Goal: Task Accomplishment & Management: Use online tool/utility

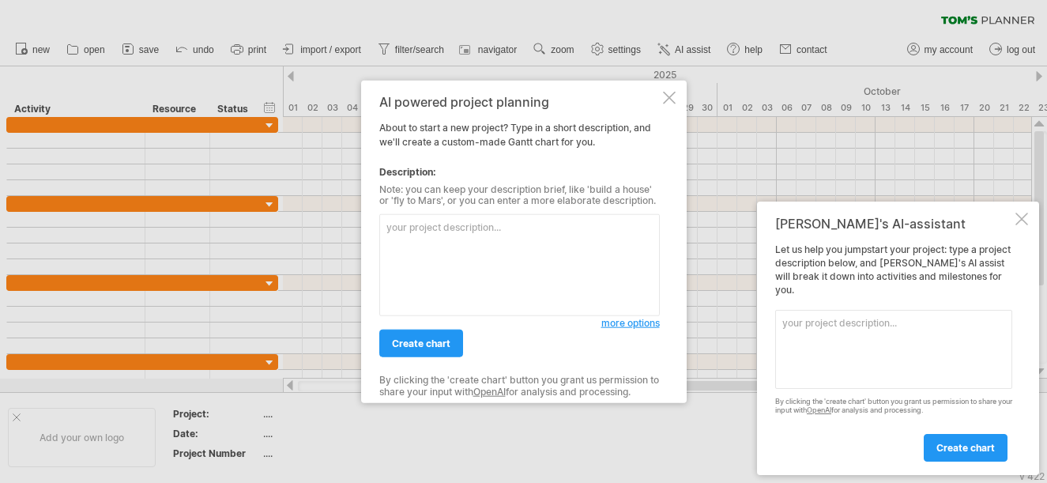
paste textarea "Loremi d sitametc Adipi elits doe tem INC Utlabo Etdolor magn ali enimadmin ven…"
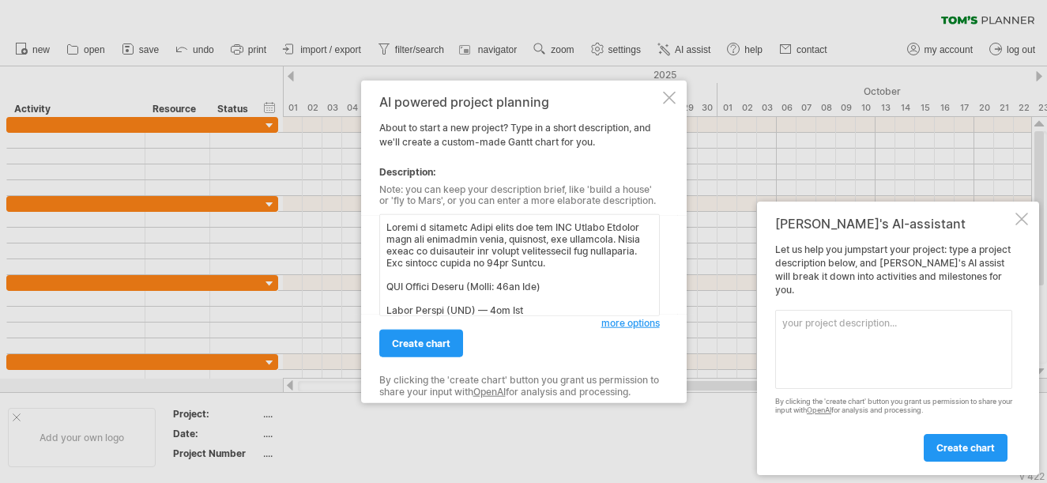
scroll to position [641, 0]
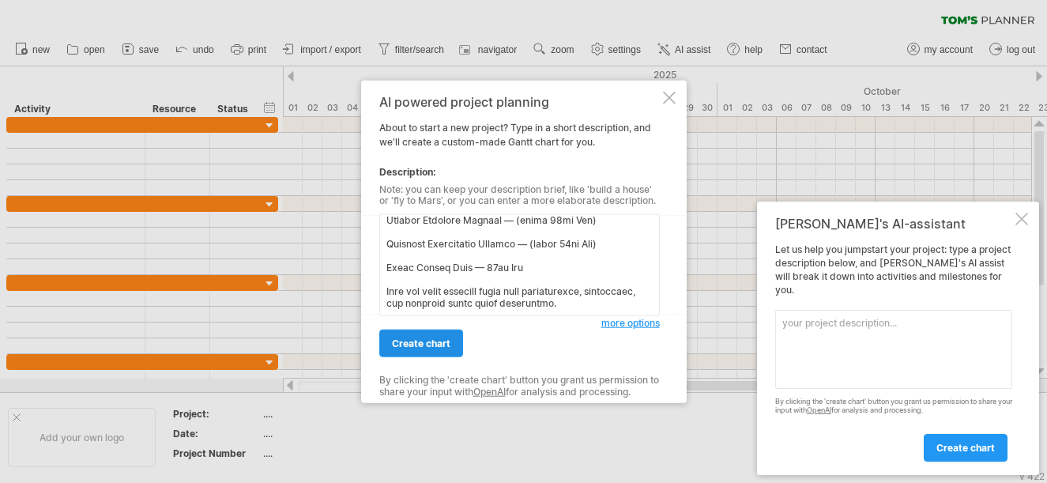
type textarea "Loremi d sitametc Adipi elits doe tem INC Utlabo Etdolor magn ali enimadmin ven…"
click at [416, 340] on span "create chart" at bounding box center [421, 343] width 58 height 12
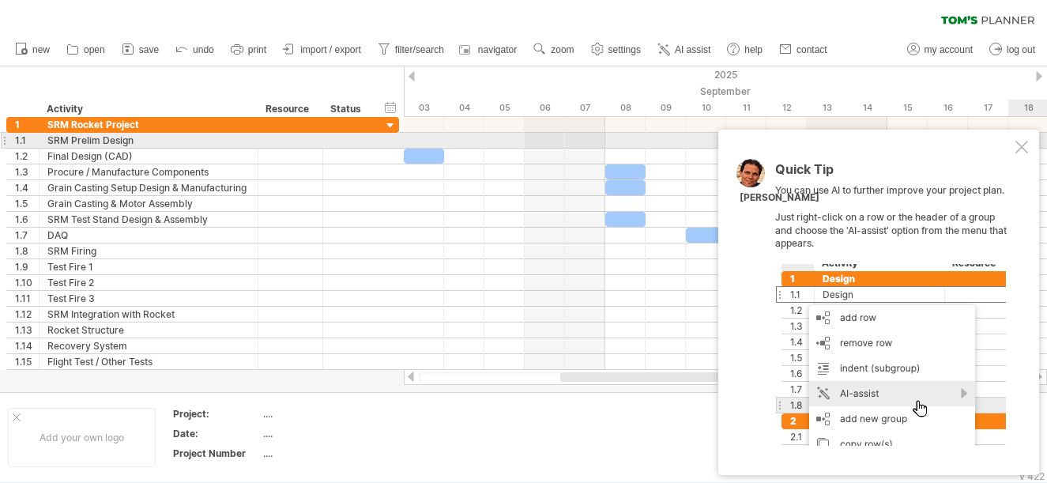
click at [1023, 145] on div at bounding box center [1021, 147] width 13 height 13
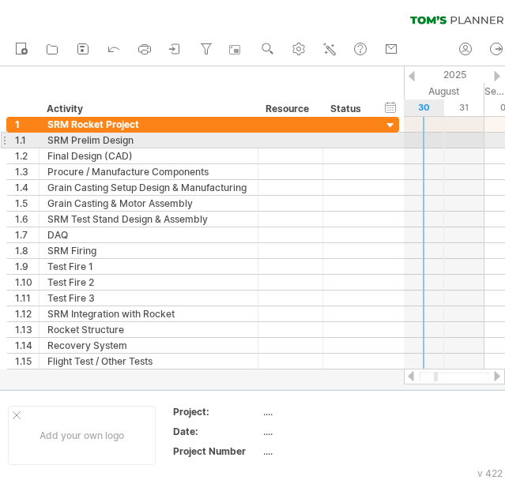
click at [426, 137] on div at bounding box center [454, 141] width 101 height 16
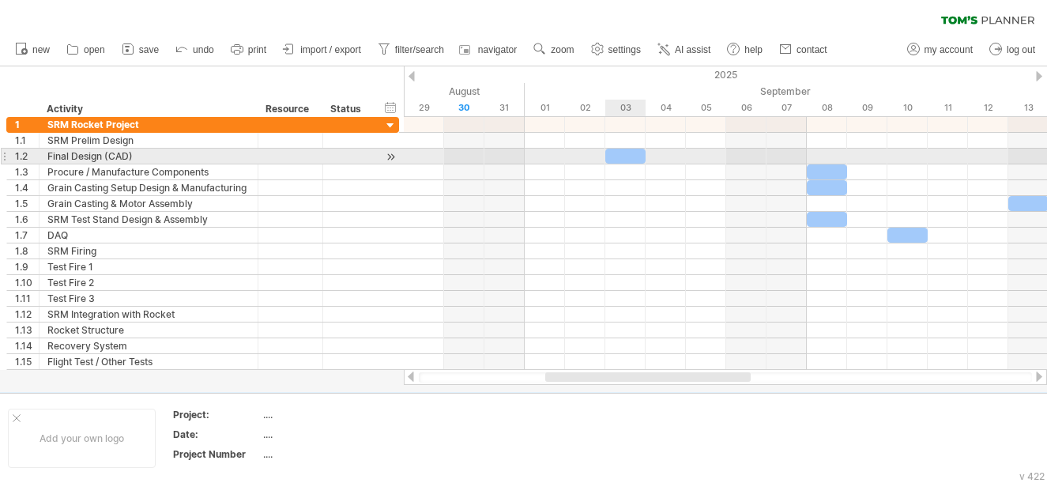
click at [618, 156] on div at bounding box center [625, 155] width 40 height 15
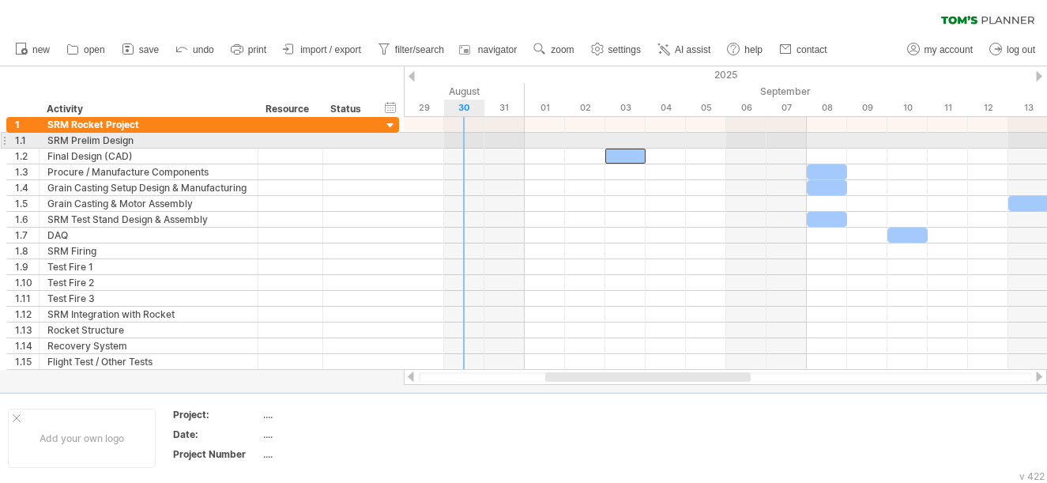
click at [464, 138] on div at bounding box center [725, 141] width 643 height 16
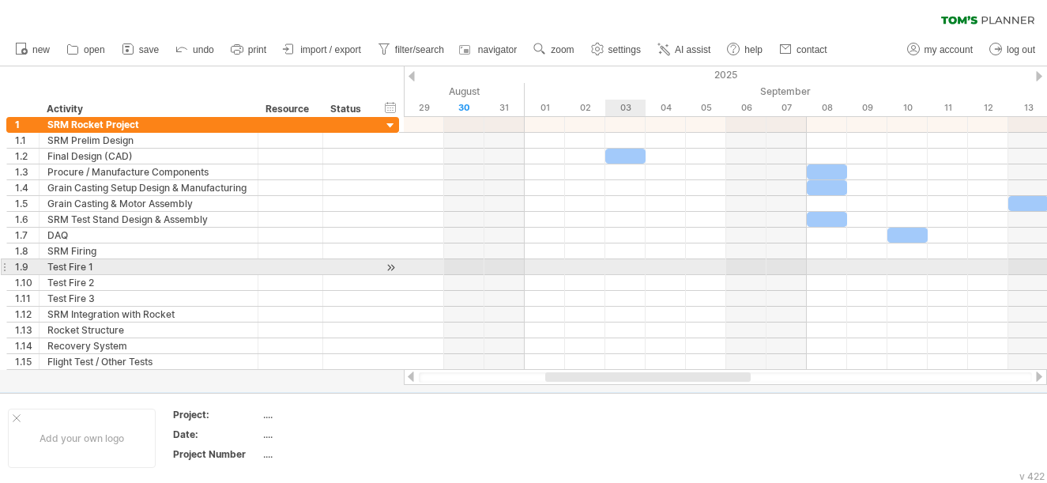
click at [638, 265] on div at bounding box center [725, 267] width 643 height 16
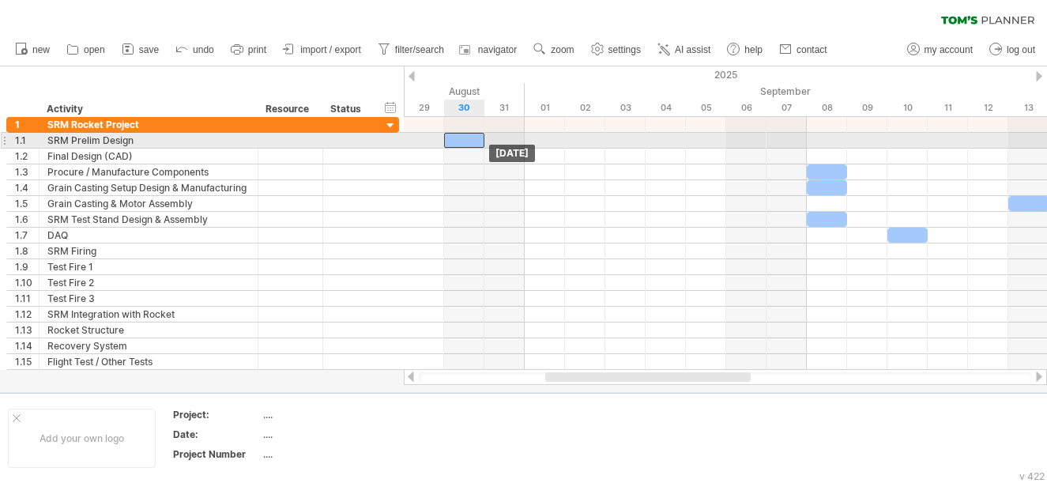
drag, startPoint x: 622, startPoint y: 156, endPoint x: 464, endPoint y: 141, distance: 159.5
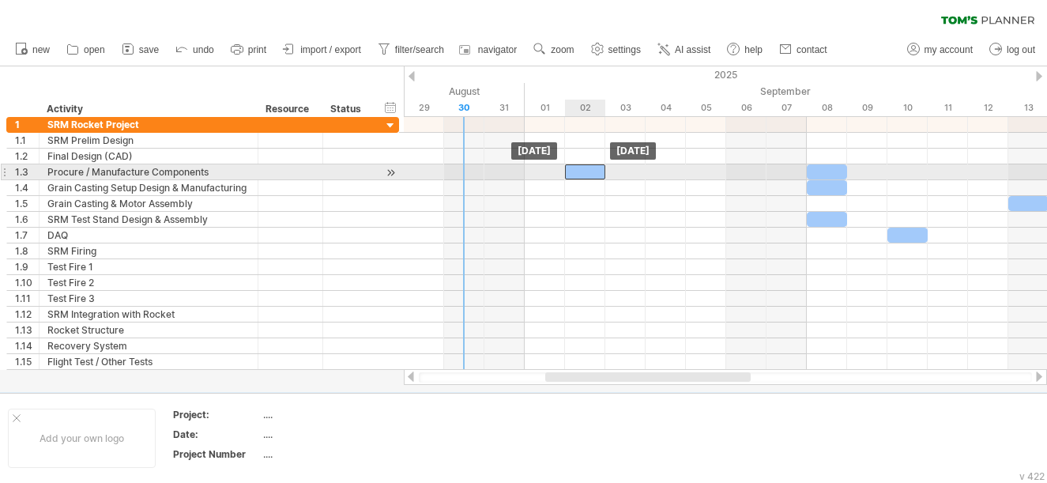
drag, startPoint x: 464, startPoint y: 141, endPoint x: 589, endPoint y: 171, distance: 129.1
drag, startPoint x: 586, startPoint y: 172, endPoint x: 592, endPoint y: 179, distance: 8.4
click at [592, 179] on div at bounding box center [585, 171] width 40 height 15
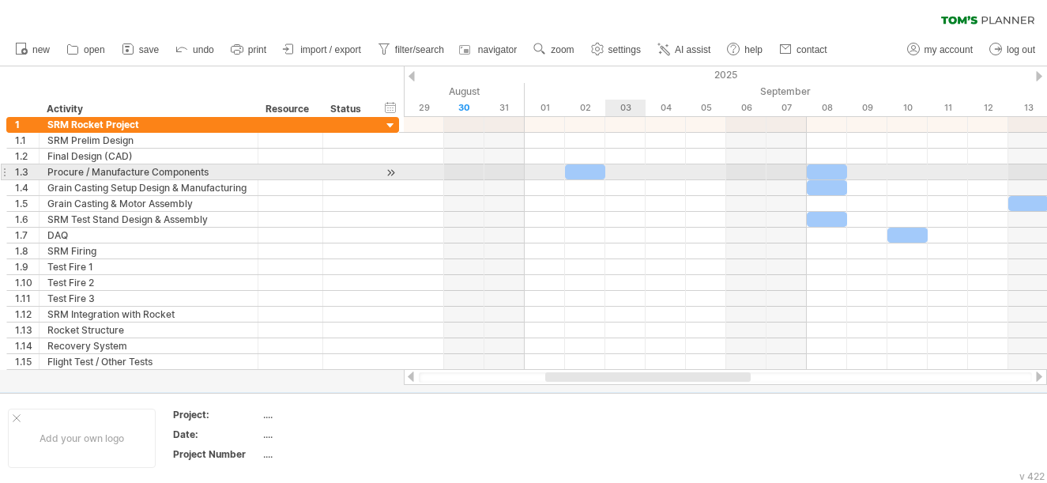
click at [631, 172] on div at bounding box center [725, 172] width 643 height 16
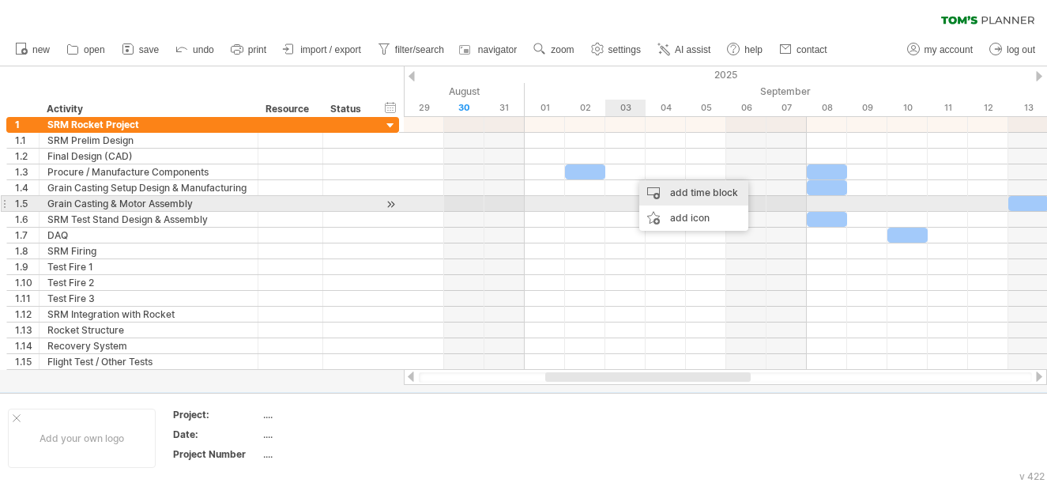
click at [684, 197] on div "add time block" at bounding box center [693, 192] width 109 height 25
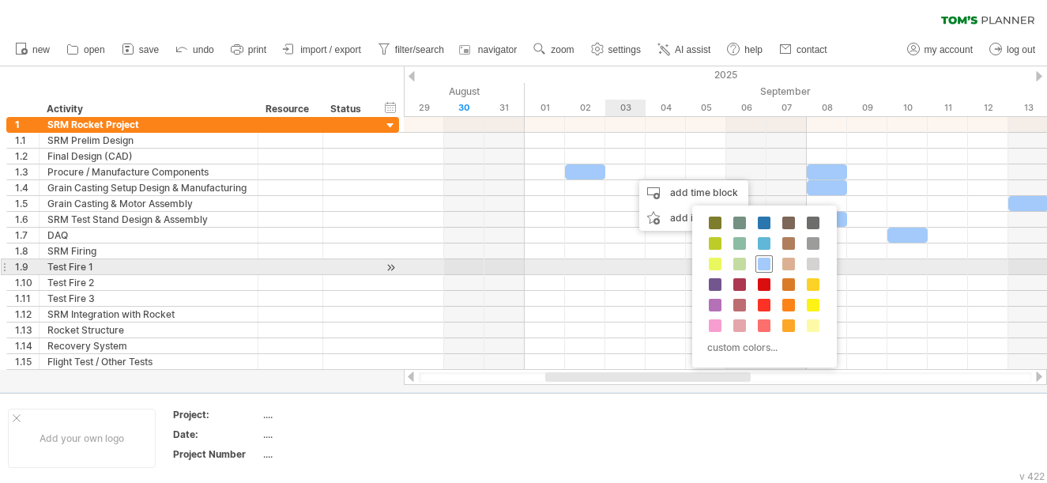
click at [762, 266] on span at bounding box center [763, 263] width 13 height 13
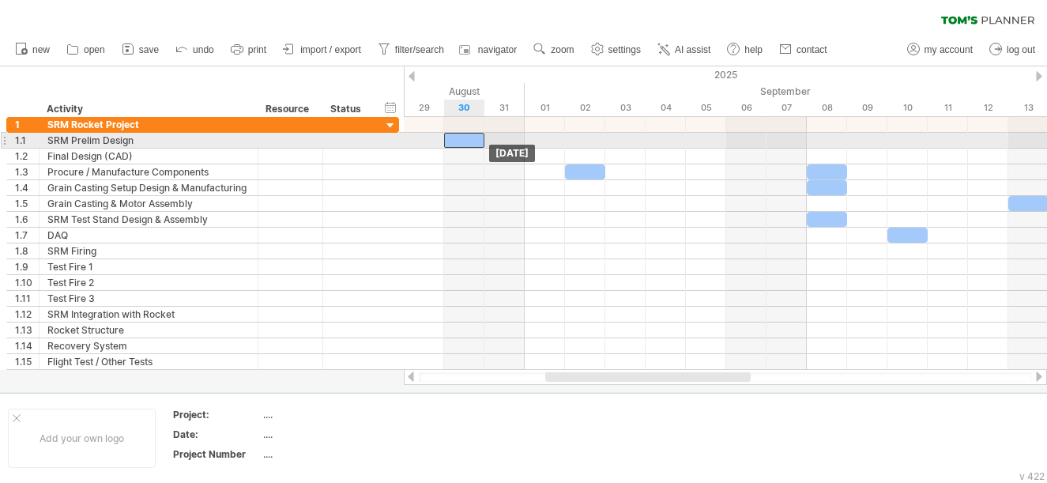
drag, startPoint x: 654, startPoint y: 169, endPoint x: 479, endPoint y: 141, distance: 177.5
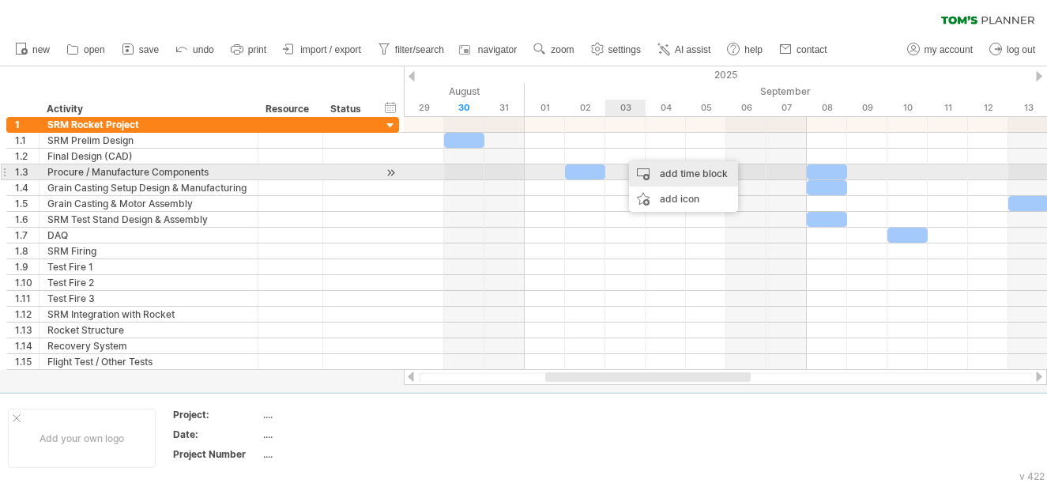
click at [645, 168] on div "add time block" at bounding box center [683, 173] width 109 height 25
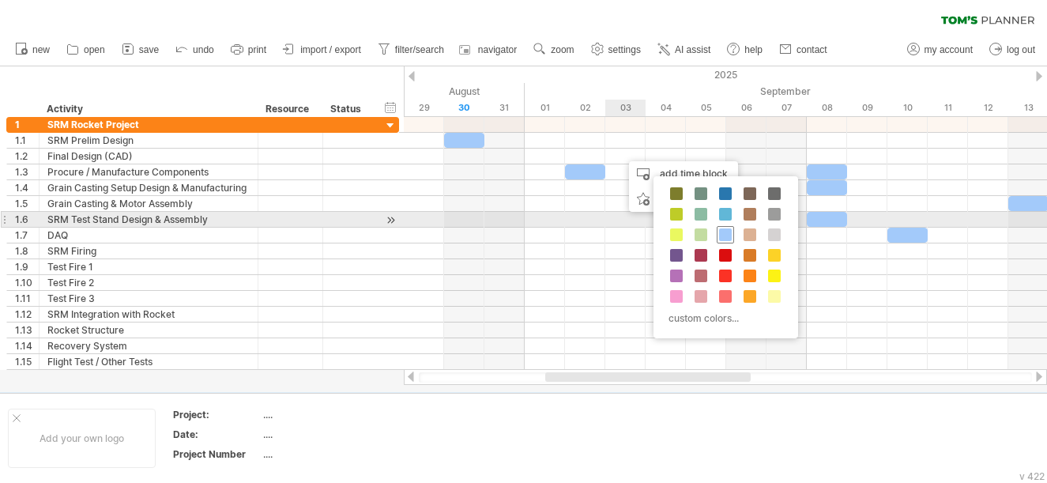
click at [726, 227] on div at bounding box center [724, 234] width 17 height 17
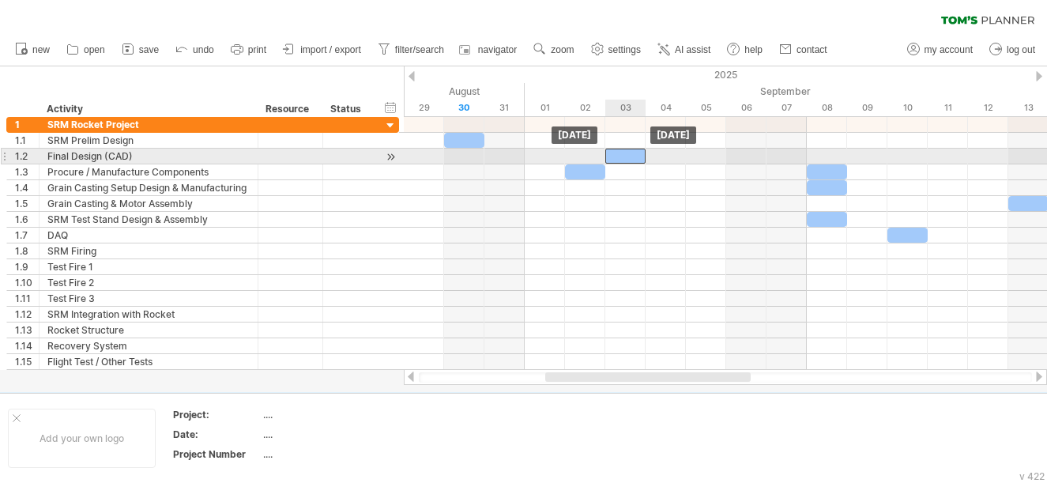
drag, startPoint x: 651, startPoint y: 156, endPoint x: 637, endPoint y: 156, distance: 14.2
click at [637, 156] on div at bounding box center [625, 155] width 40 height 15
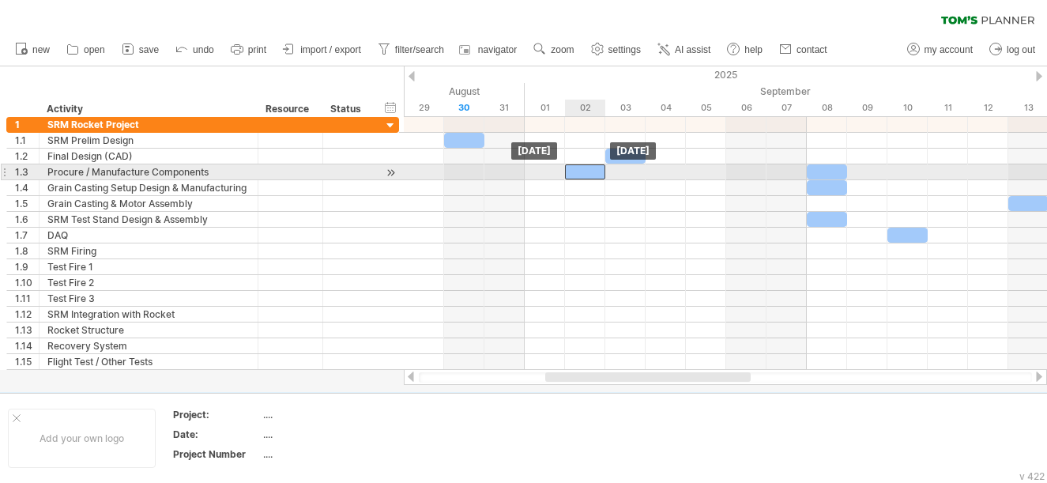
click at [581, 173] on div at bounding box center [585, 171] width 40 height 15
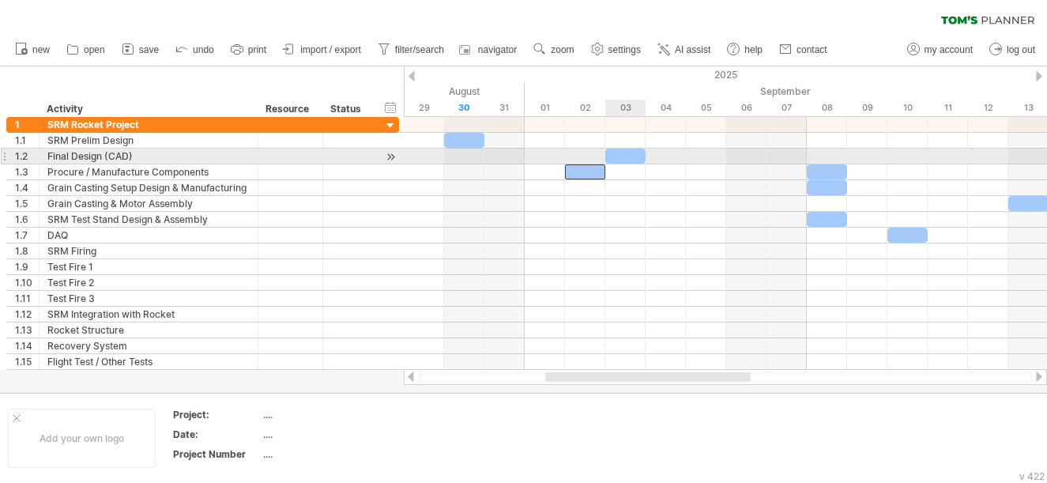
click at [635, 156] on div at bounding box center [625, 155] width 40 height 15
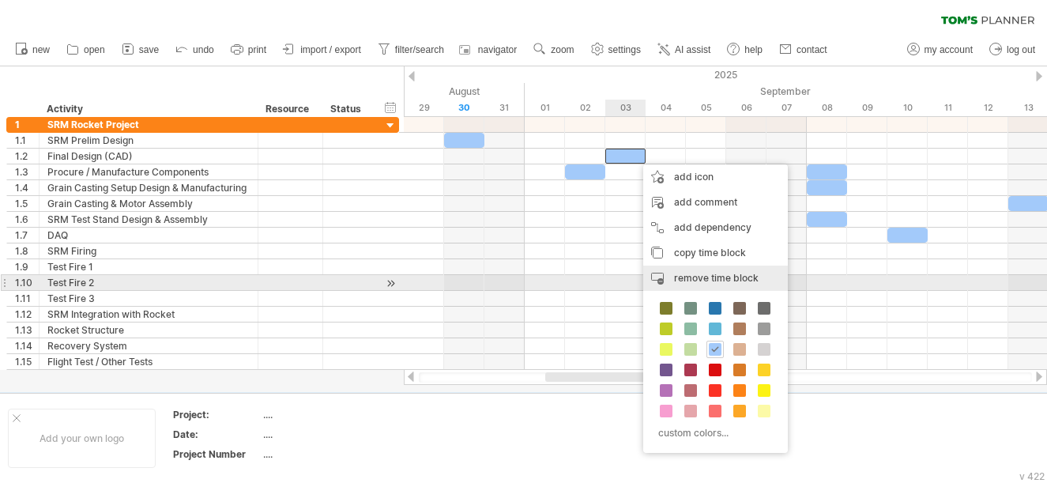
click at [687, 279] on span "remove time block" at bounding box center [716, 278] width 85 height 12
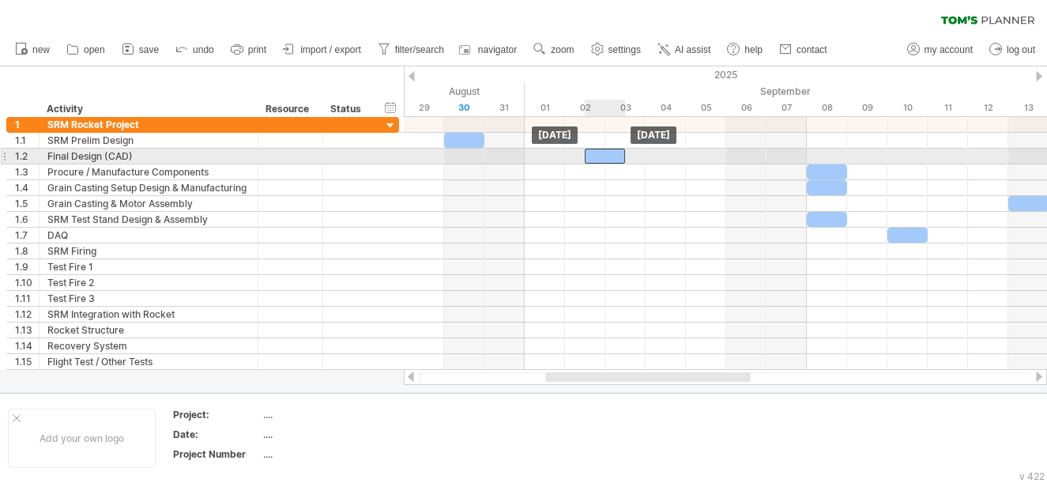
drag, startPoint x: 588, startPoint y: 173, endPoint x: 611, endPoint y: 160, distance: 25.9
drag, startPoint x: 611, startPoint y: 159, endPoint x: 629, endPoint y: 160, distance: 18.2
click at [629, 160] on div at bounding box center [625, 155] width 40 height 15
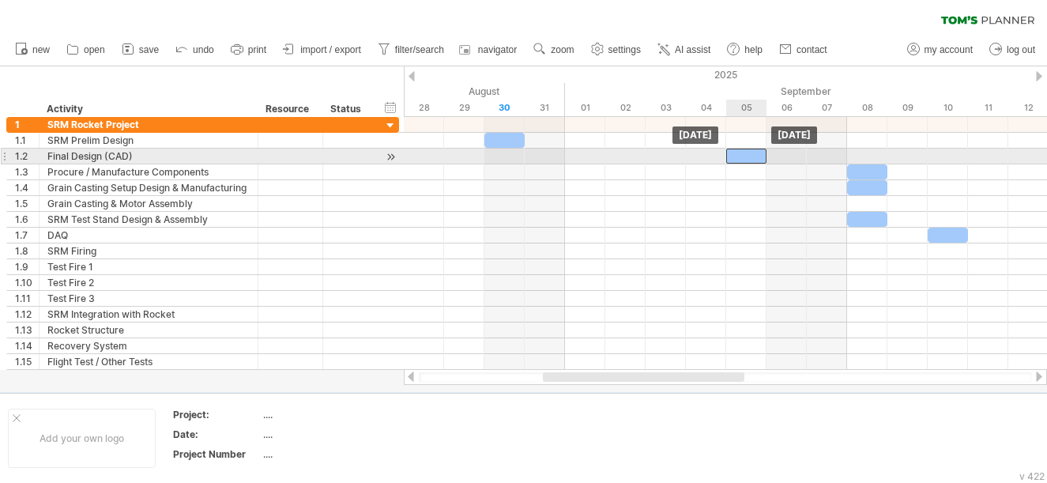
drag, startPoint x: 657, startPoint y: 158, endPoint x: 731, endPoint y: 158, distance: 73.5
click at [731, 158] on div at bounding box center [746, 155] width 40 height 15
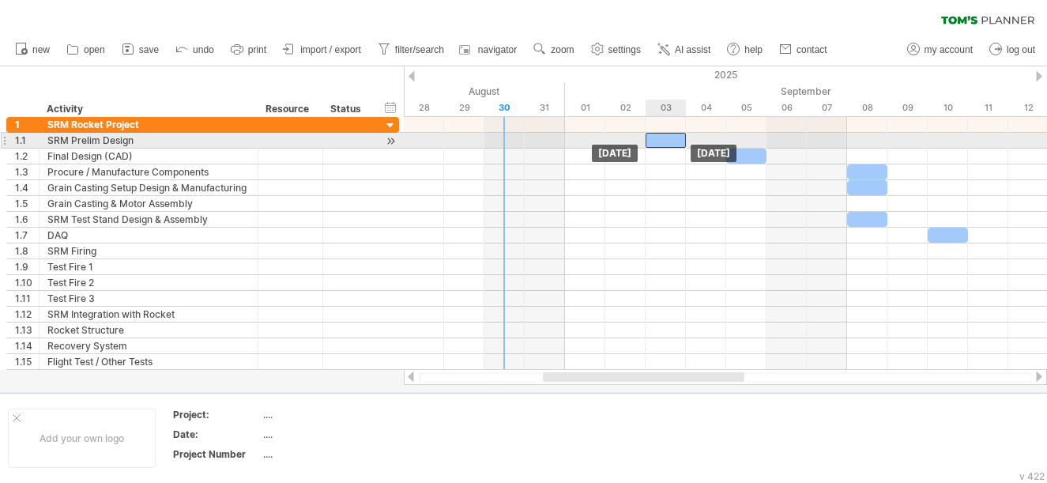
drag, startPoint x: 510, startPoint y: 139, endPoint x: 665, endPoint y: 144, distance: 154.9
click at [665, 144] on div at bounding box center [665, 140] width 40 height 15
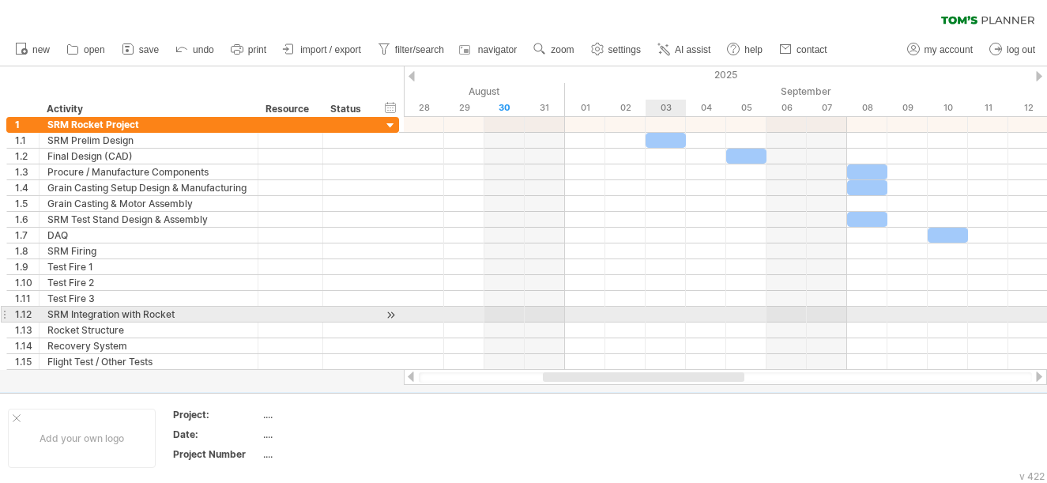
click at [667, 316] on div at bounding box center [725, 314] width 643 height 16
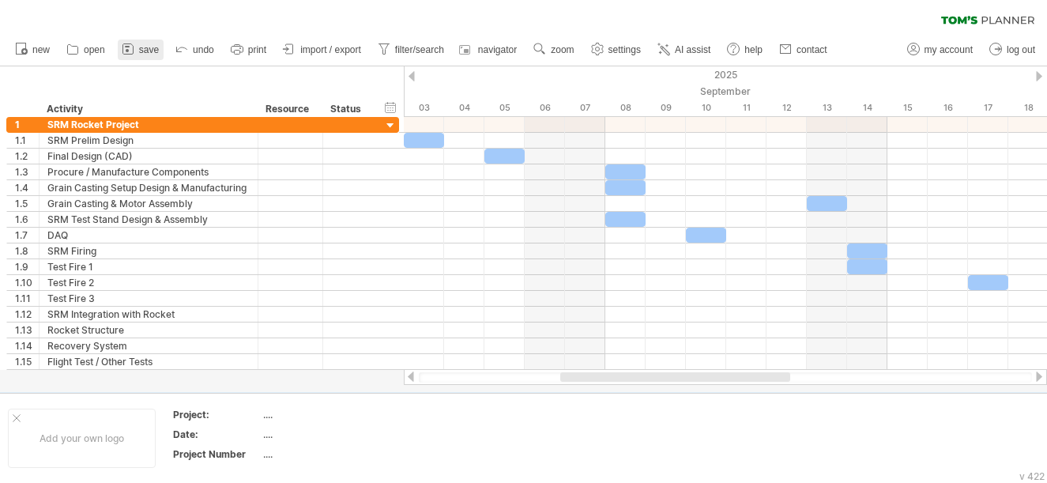
click at [141, 49] on span "save" at bounding box center [149, 49] width 20 height 11
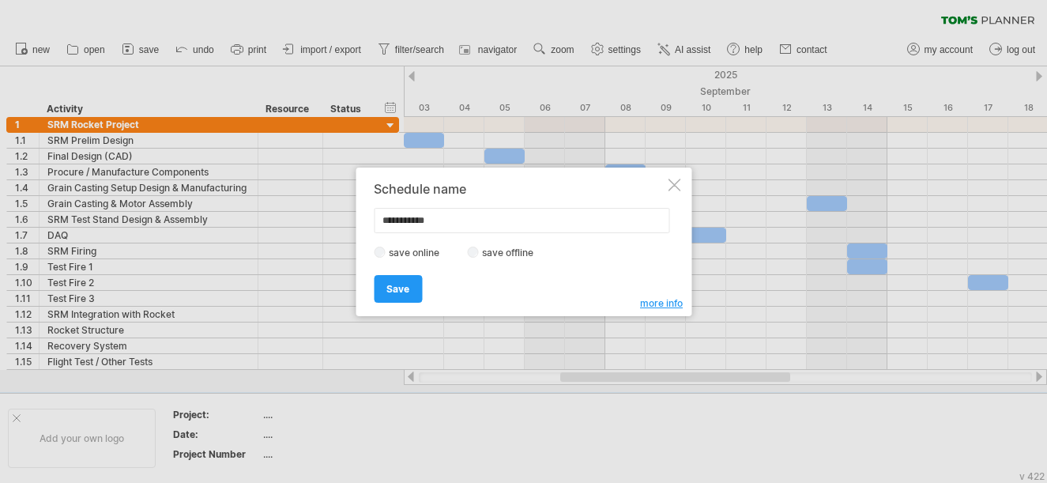
click at [498, 251] on label "save offline" at bounding box center [512, 252] width 69 height 12
click at [459, 228] on input "**********" at bounding box center [521, 220] width 295 height 25
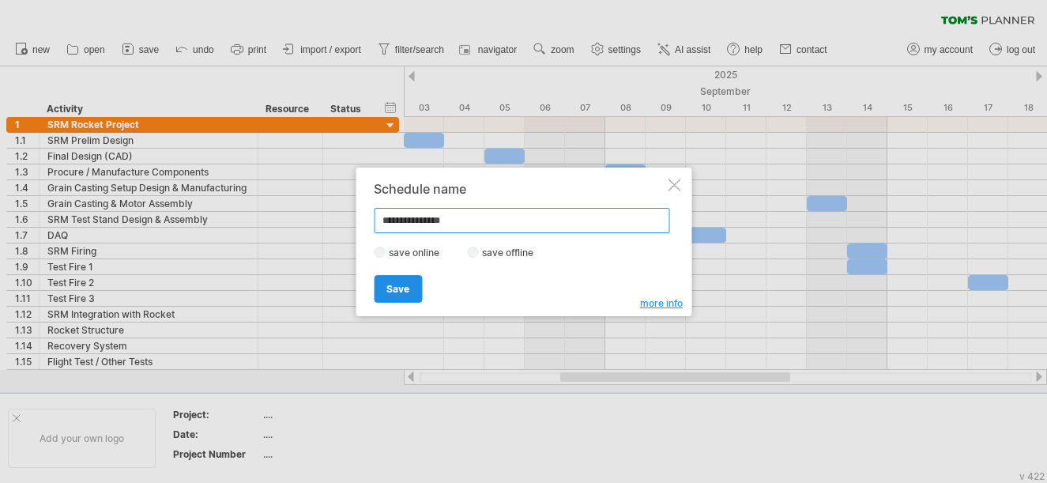
type input "**********"
click at [413, 275] on link "Save" at bounding box center [398, 289] width 48 height 28
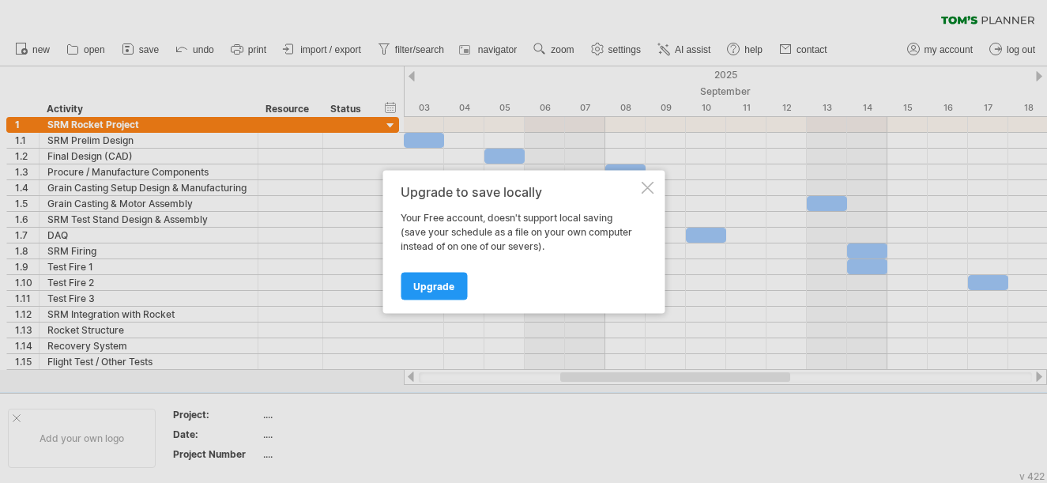
click at [644, 183] on div at bounding box center [647, 187] width 13 height 13
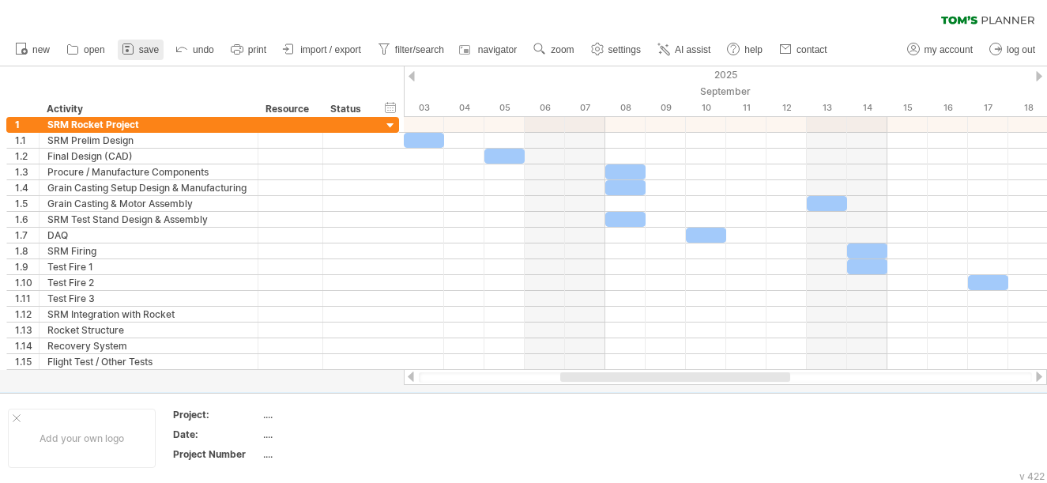
click at [137, 44] on link "save" at bounding box center [141, 49] width 46 height 21
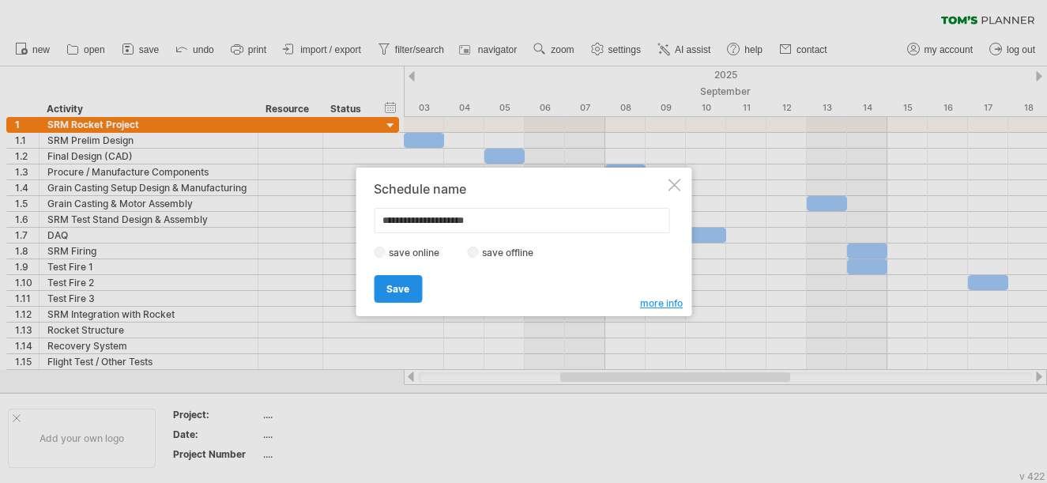
type input "**********"
click at [395, 295] on link "Save" at bounding box center [398, 289] width 48 height 28
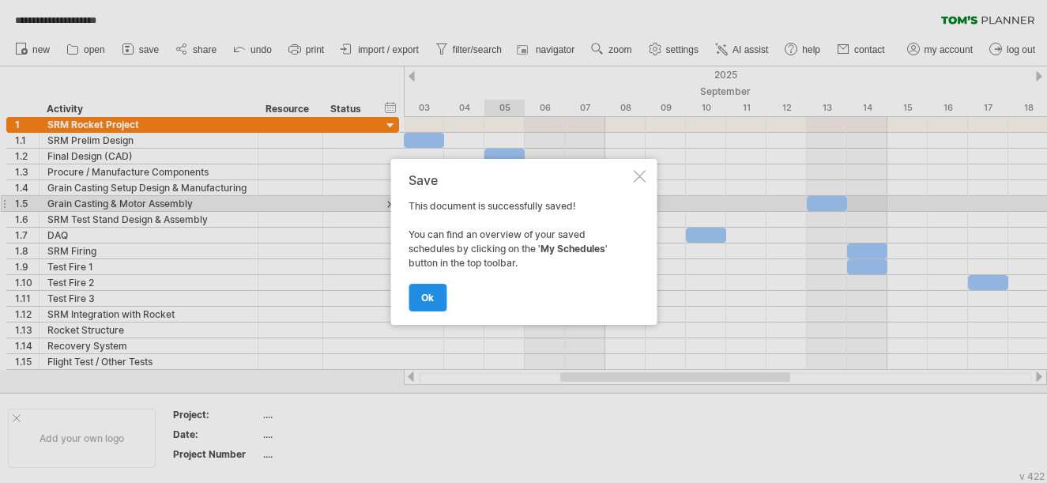
click at [437, 301] on link "ok" at bounding box center [427, 298] width 38 height 28
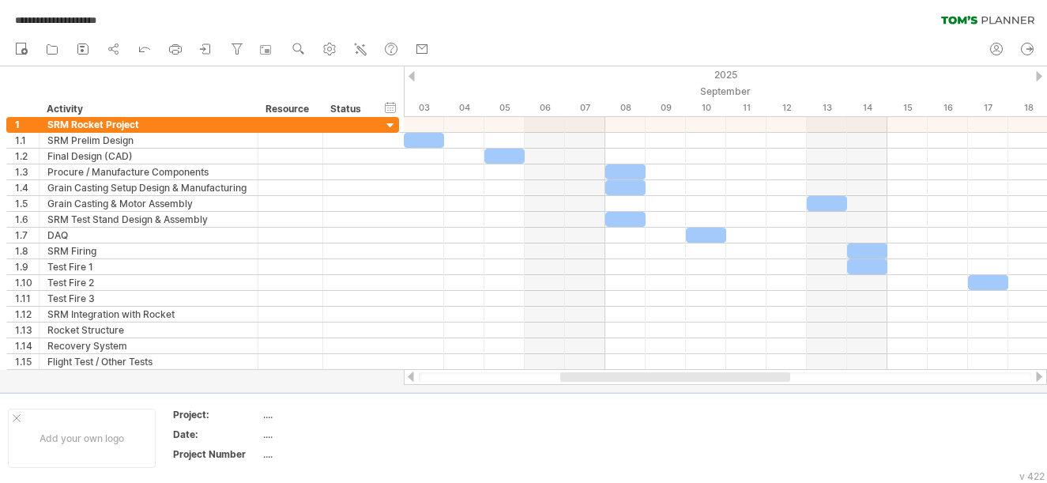
click at [686, 29] on div "**********" at bounding box center [523, 16] width 1047 height 33
click at [112, 49] on circle at bounding box center [110, 48] width 3 height 3
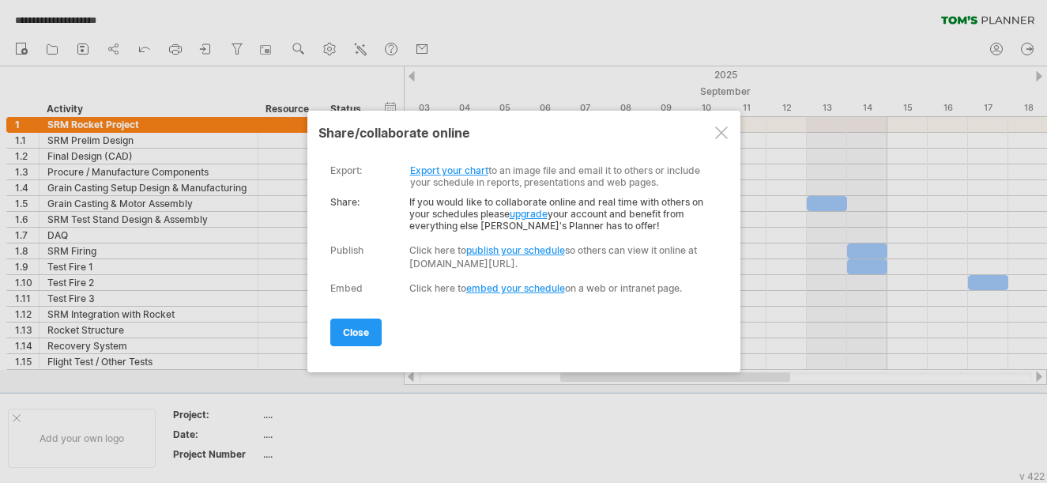
click at [470, 168] on link "Export your chart" at bounding box center [449, 170] width 78 height 12
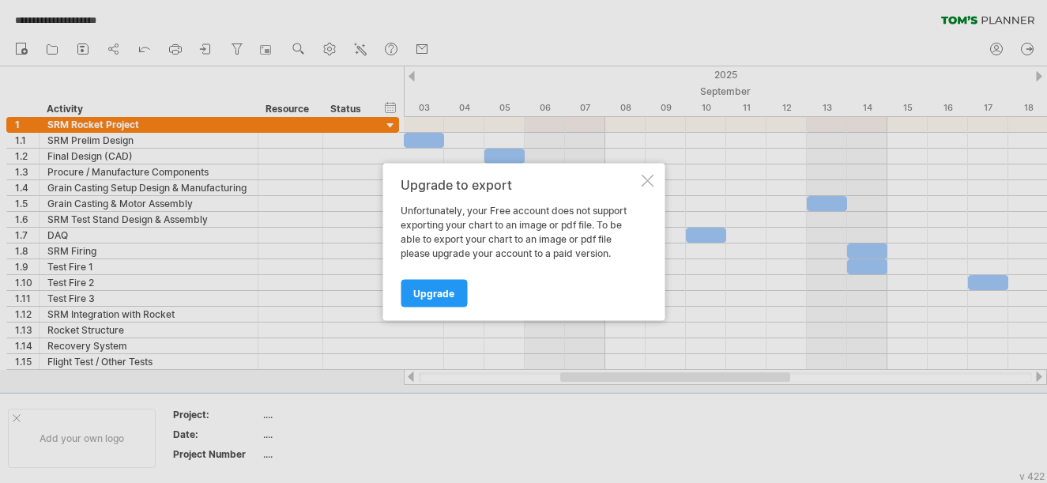
click at [647, 173] on div "Upgrade to export Unfortunately, your Free account does not support exporting y…" at bounding box center [523, 241] width 282 height 157
click at [450, 288] on span "Upgrade" at bounding box center [433, 293] width 41 height 12
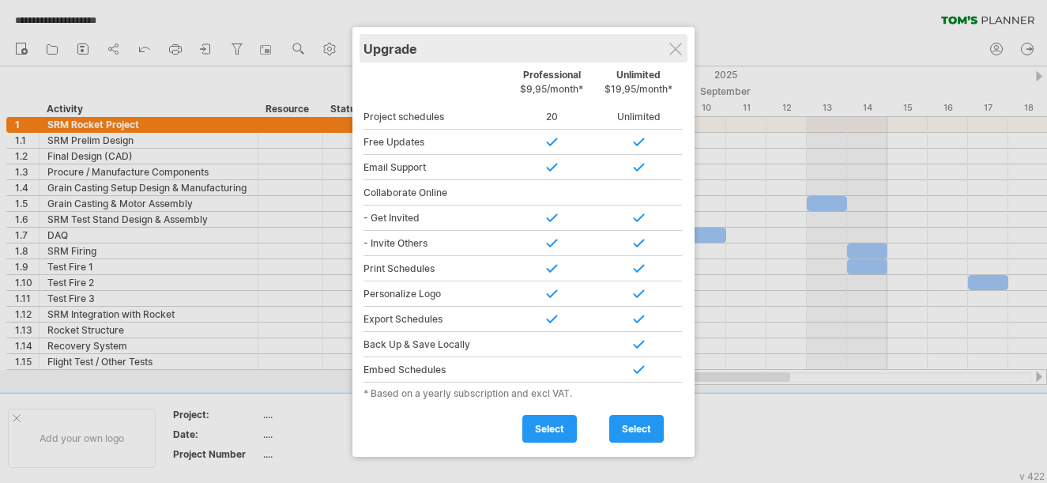
click at [671, 39] on div "Upgrade" at bounding box center [523, 48] width 320 height 28
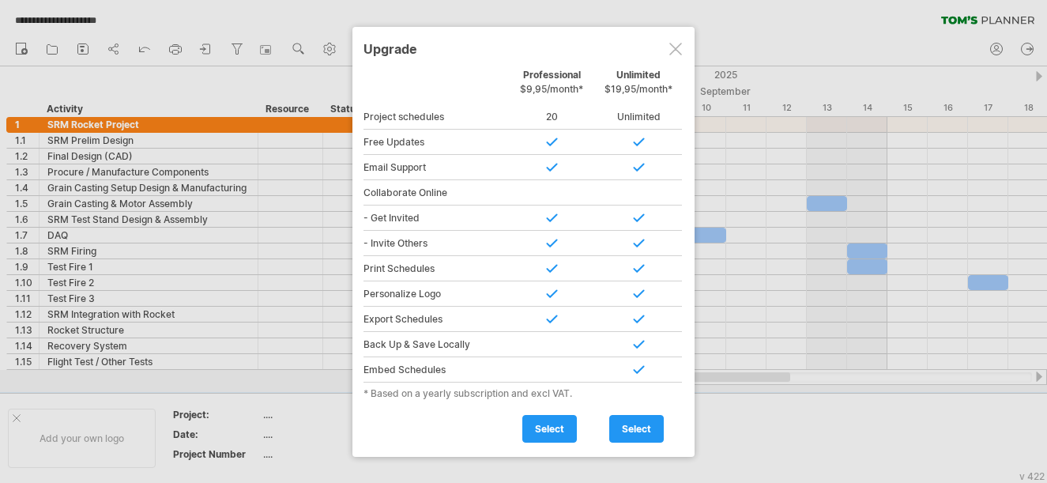
click at [677, 46] on div at bounding box center [675, 49] width 13 height 13
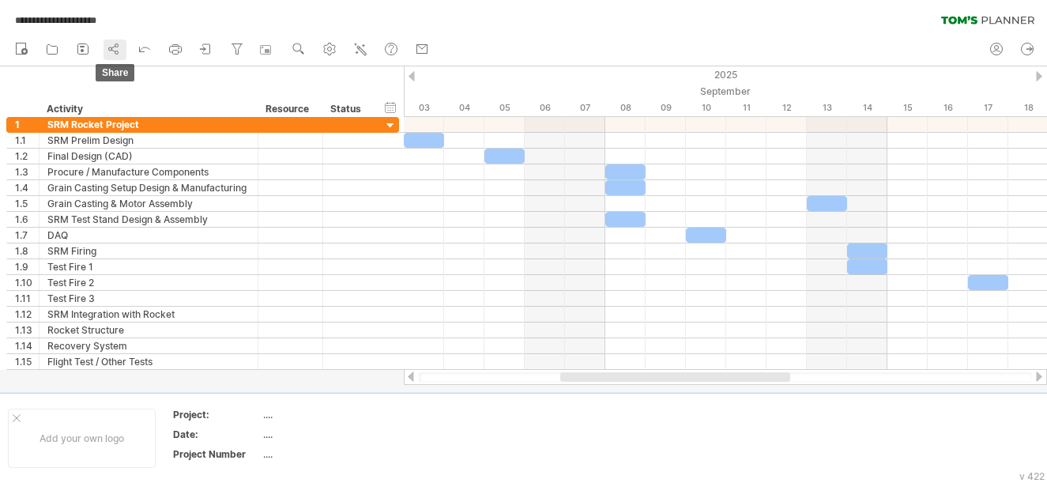
click at [106, 51] on icon at bounding box center [114, 49] width 16 height 16
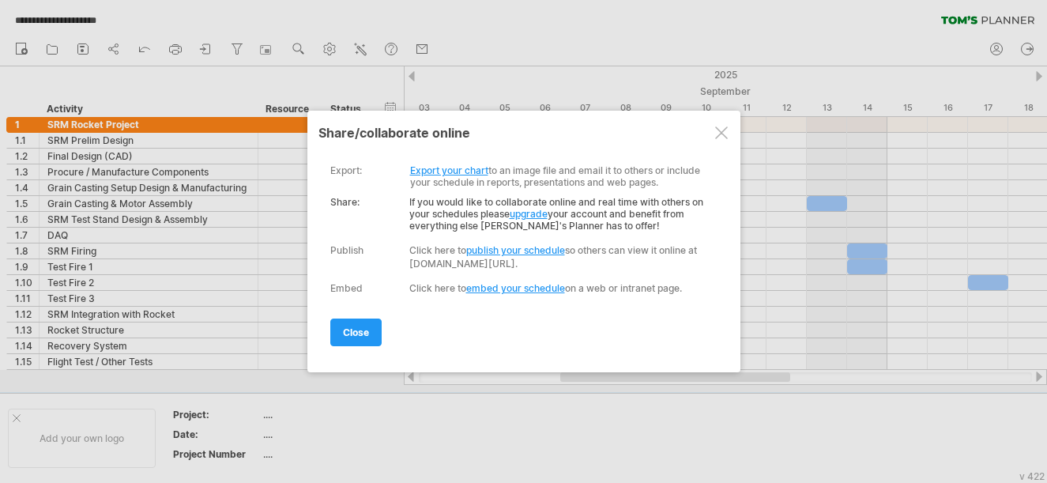
click at [483, 248] on link "publish your schedule" at bounding box center [515, 250] width 99 height 12
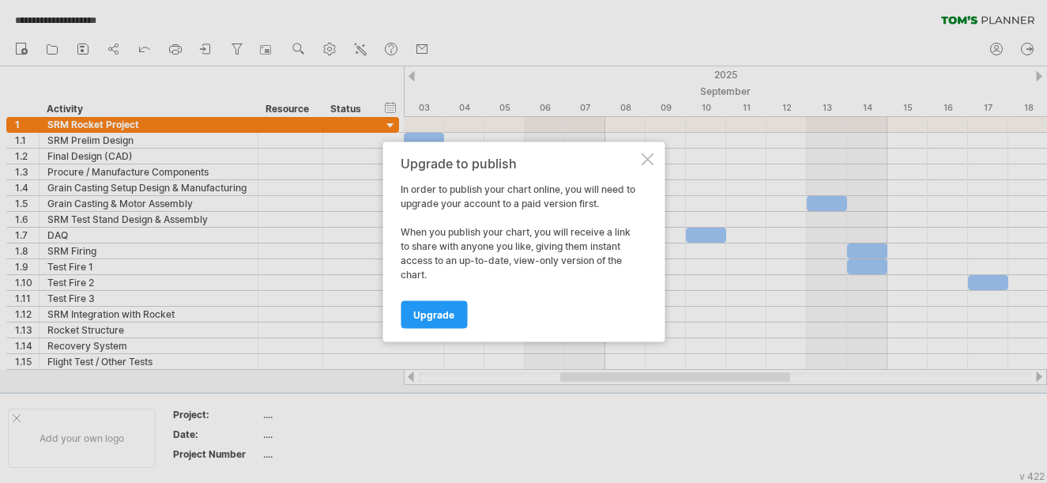
click at [648, 158] on div at bounding box center [647, 158] width 13 height 13
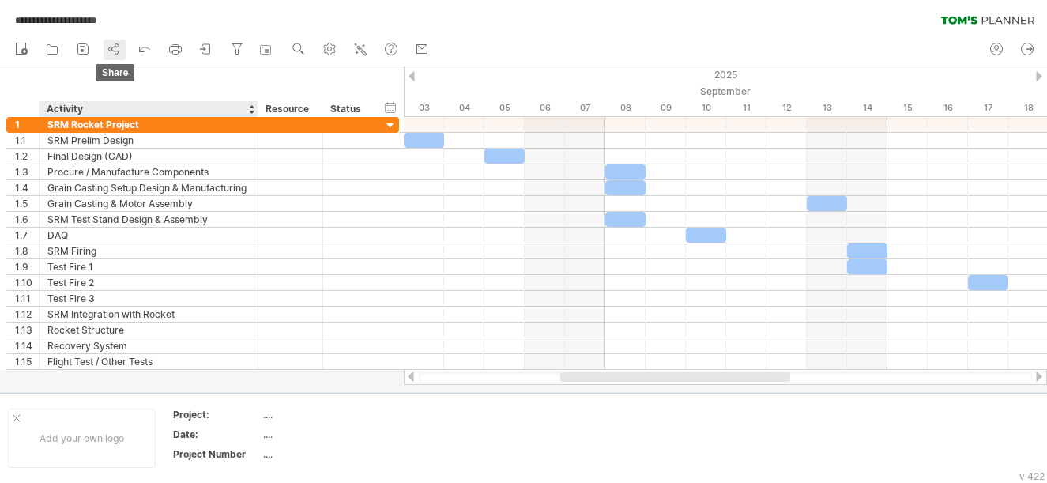
click at [123, 58] on link "share" at bounding box center [114, 49] width 23 height 21
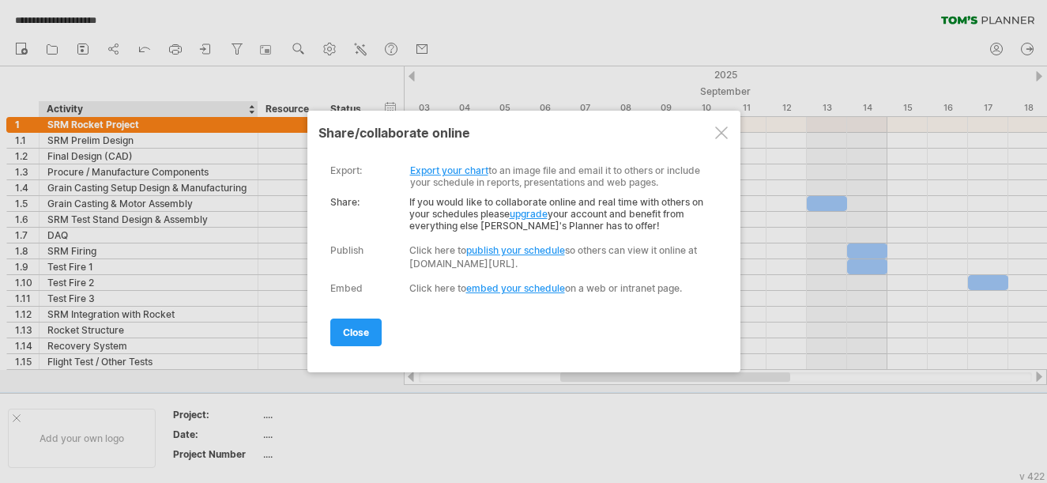
click at [517, 291] on link "embed your schedule" at bounding box center [515, 288] width 99 height 12
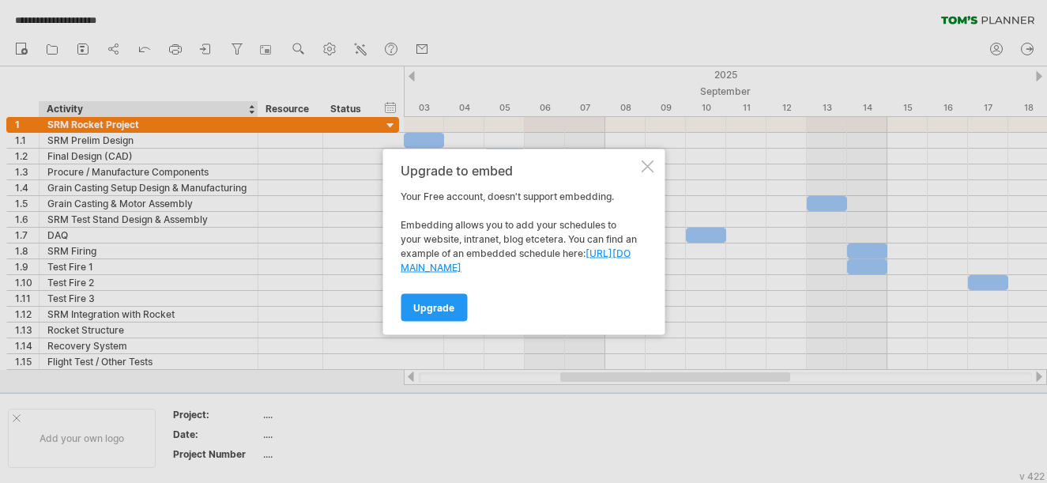
click at [646, 167] on div at bounding box center [647, 166] width 13 height 13
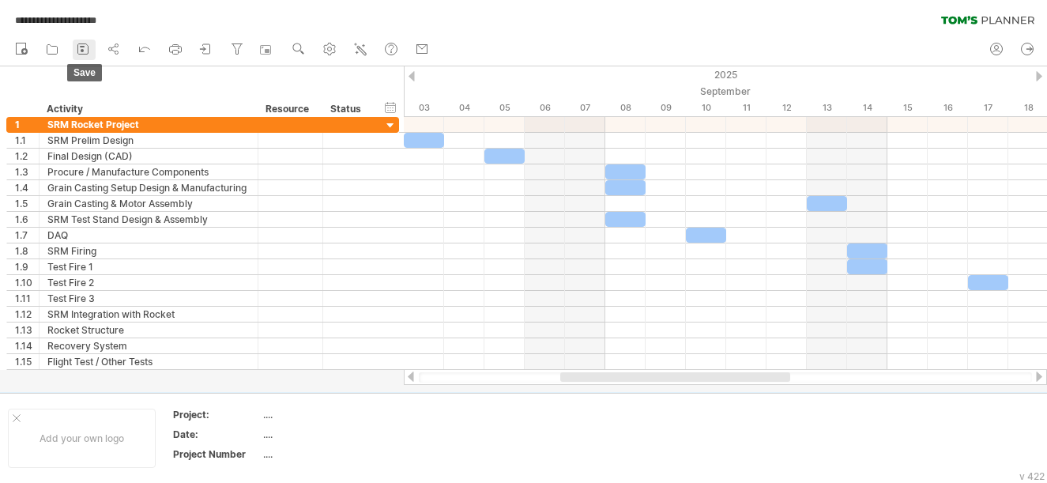
click at [85, 51] on icon at bounding box center [83, 49] width 16 height 16
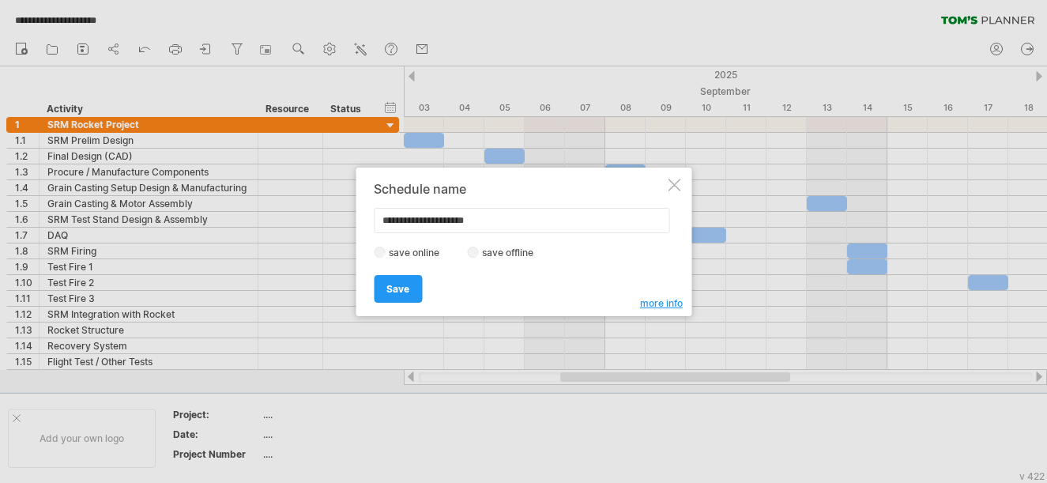
click at [120, 18] on div at bounding box center [523, 241] width 1047 height 483
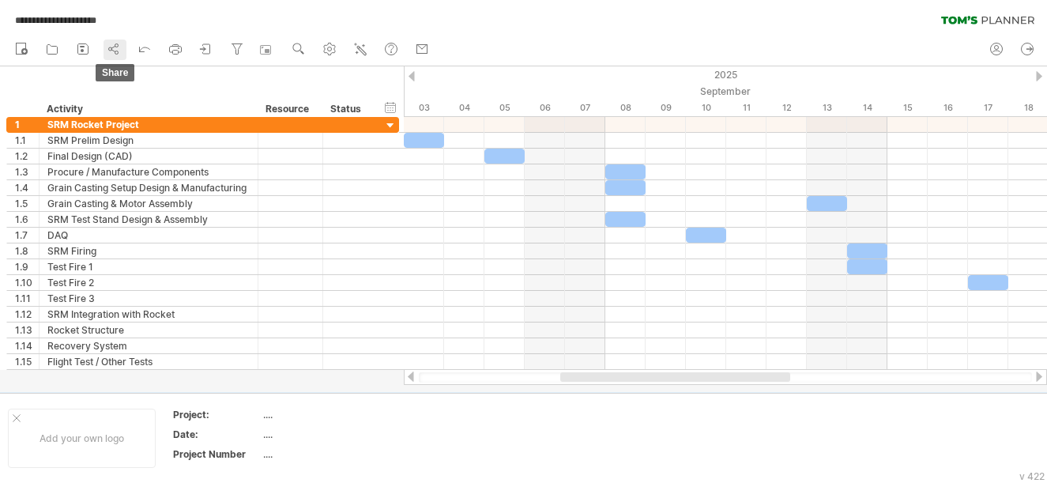
click at [118, 52] on circle at bounding box center [116, 52] width 3 height 3
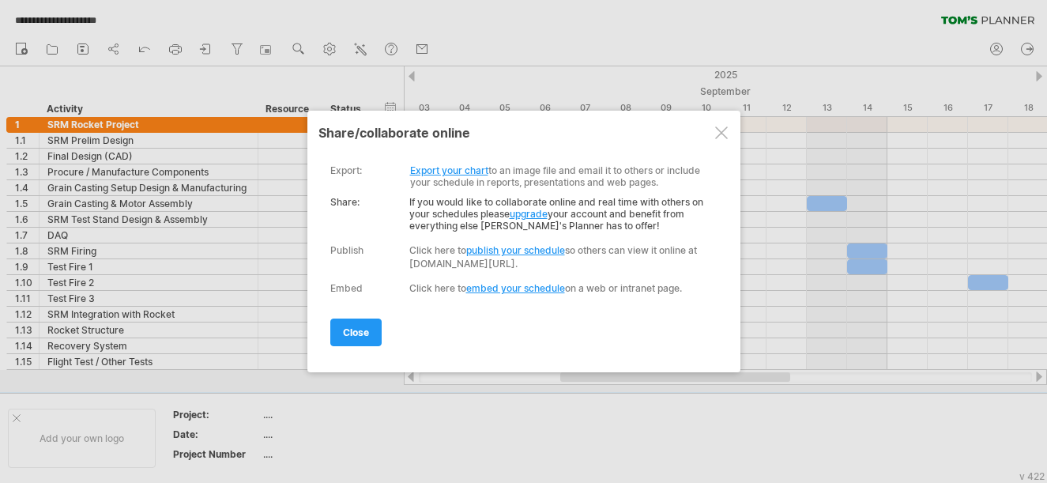
click at [467, 164] on link "Export your chart" at bounding box center [449, 170] width 78 height 12
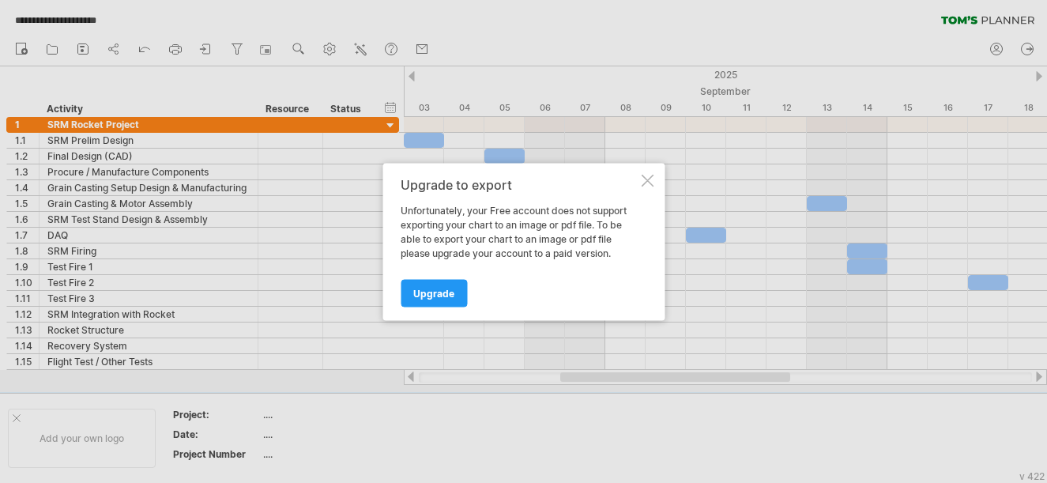
click at [642, 179] on div at bounding box center [647, 180] width 13 height 13
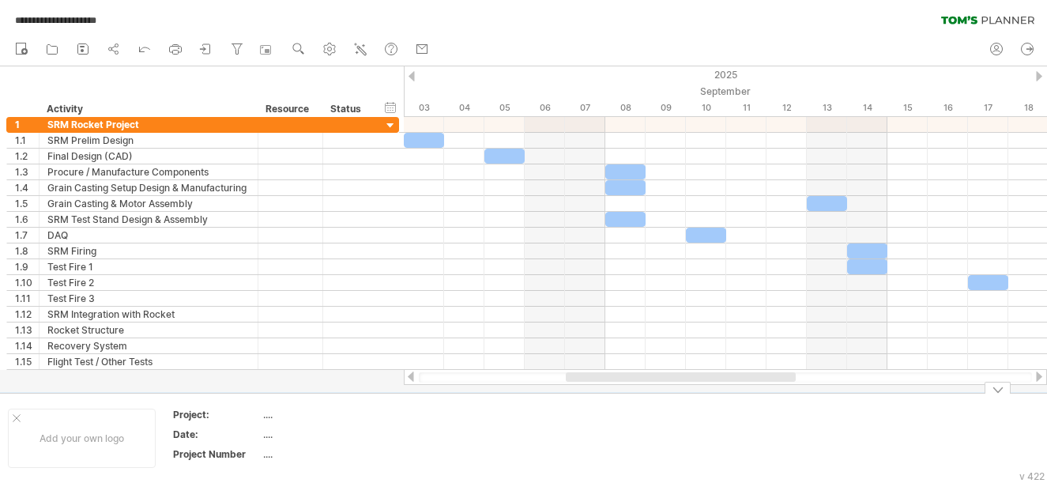
drag, startPoint x: 726, startPoint y: 377, endPoint x: 731, endPoint y: 423, distance: 46.1
click at [731, 423] on div "**********" at bounding box center [523, 241] width 1047 height 483
